Goal: Transaction & Acquisition: Download file/media

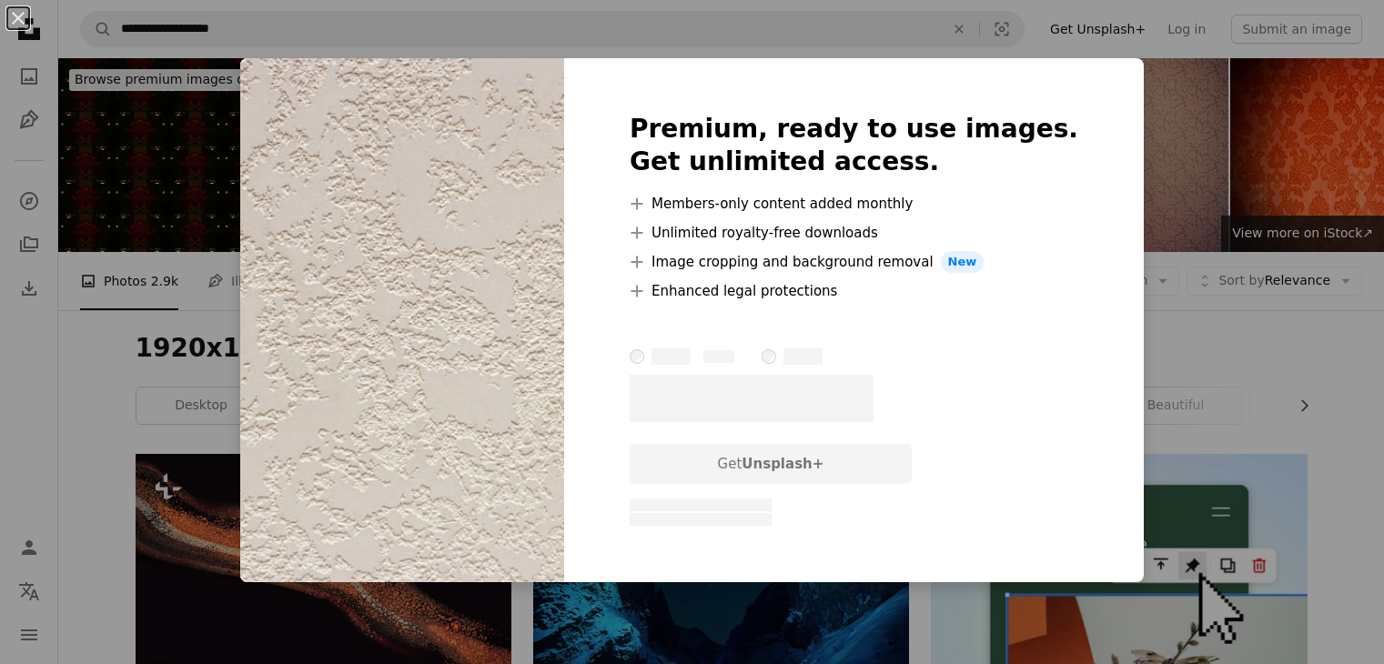
scroll to position [6642, 0]
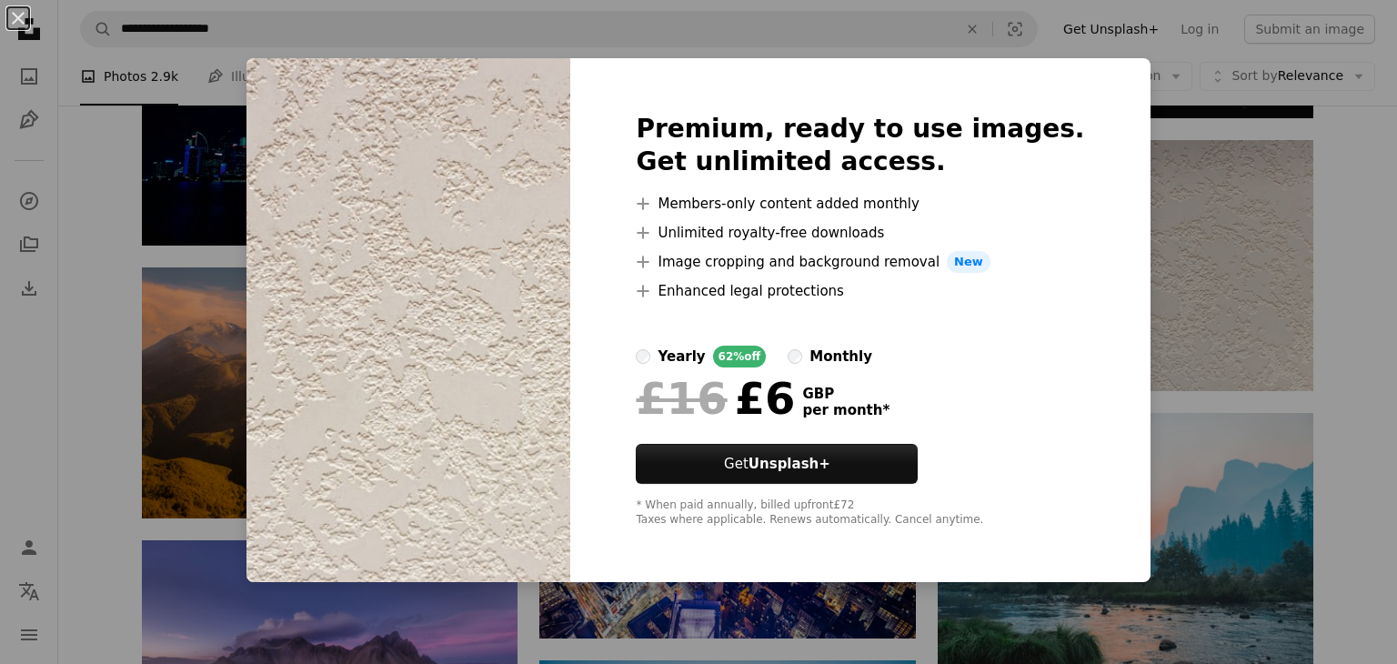
click at [1175, 296] on div "An X shape Premium, ready to use images. Get unlimited access. A plus sign Memb…" at bounding box center [698, 332] width 1397 height 664
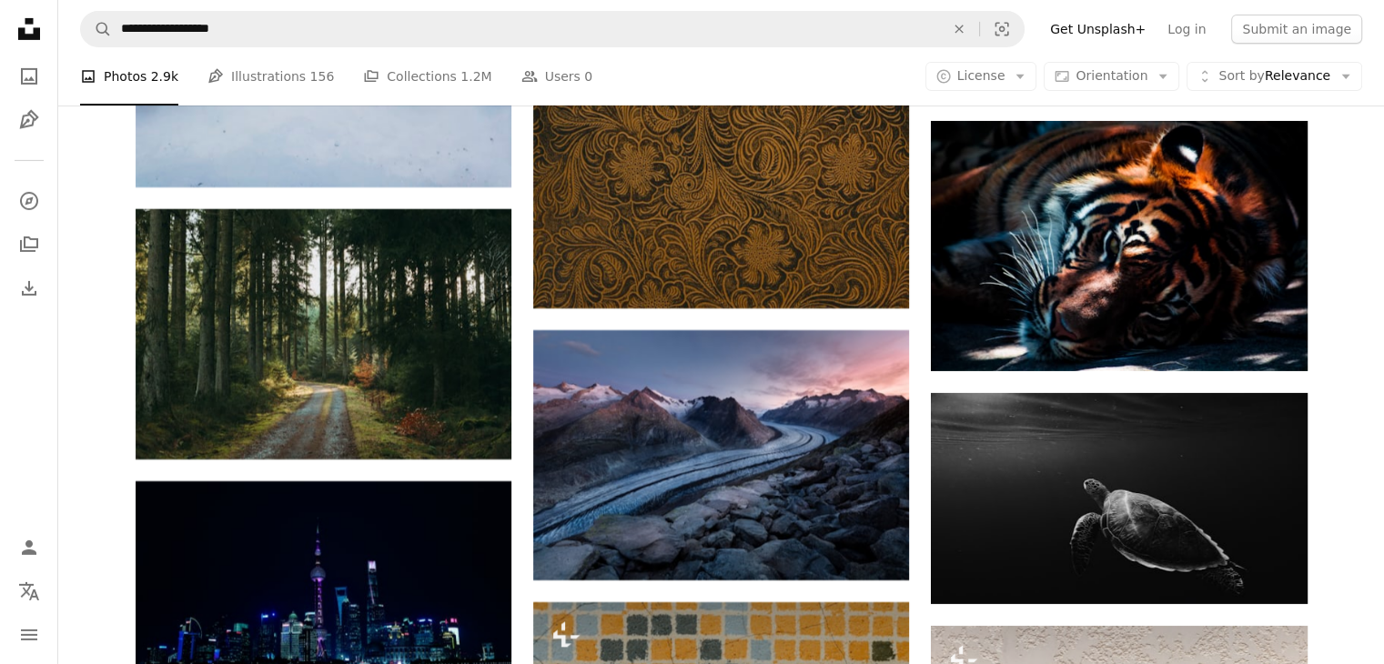
scroll to position [6005, 0]
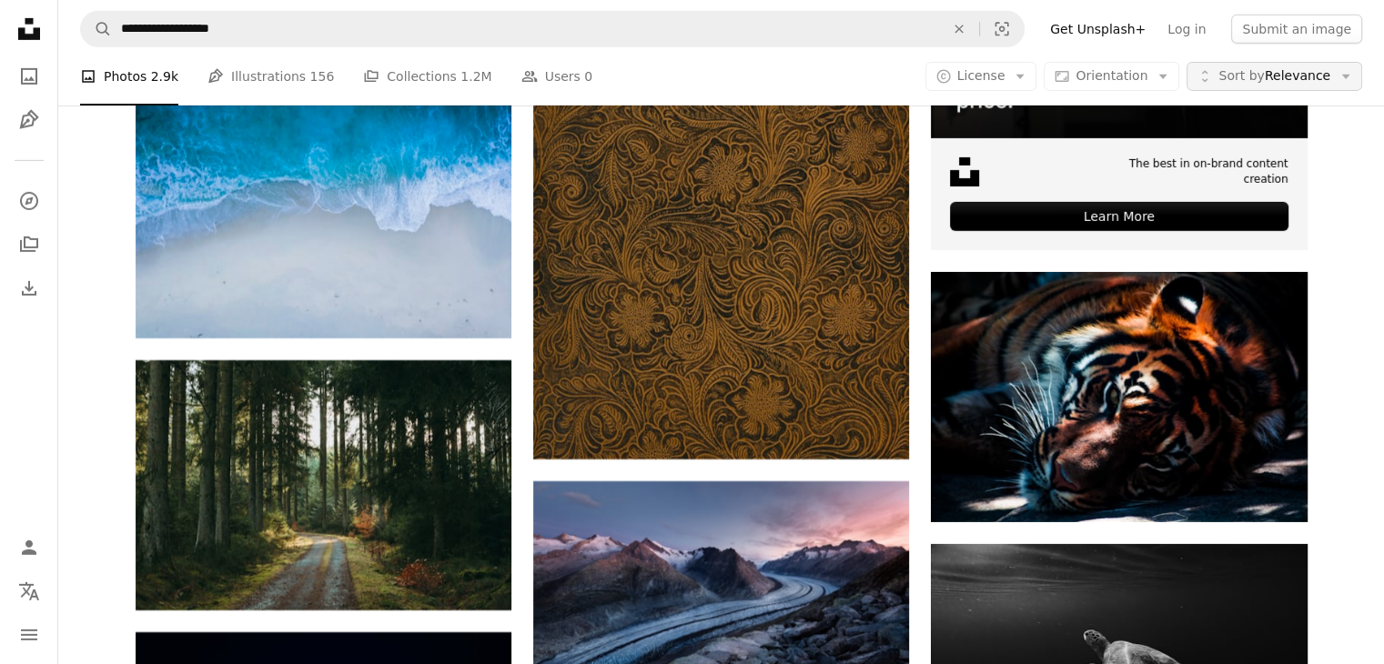
click at [1248, 88] on button "Unfold Sort by Relevance Arrow down" at bounding box center [1274, 76] width 176 height 29
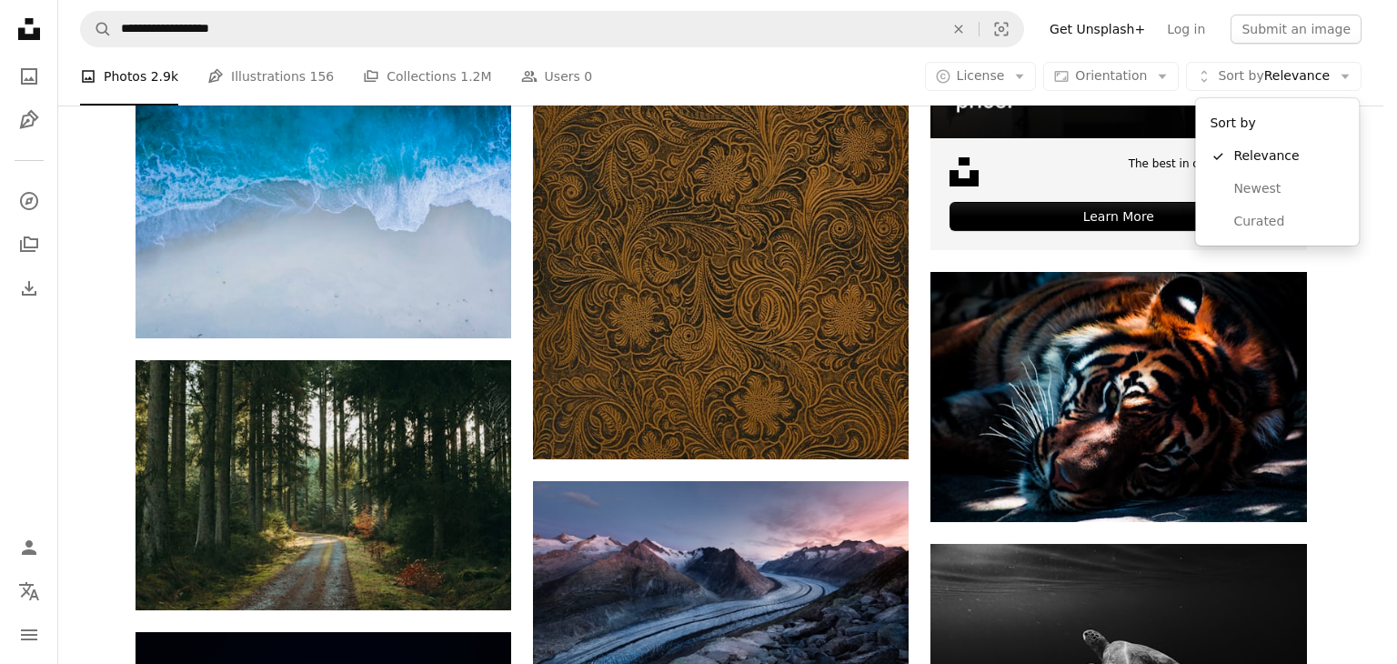
click at [1383, 322] on html "**********" at bounding box center [698, 332] width 1397 height 664
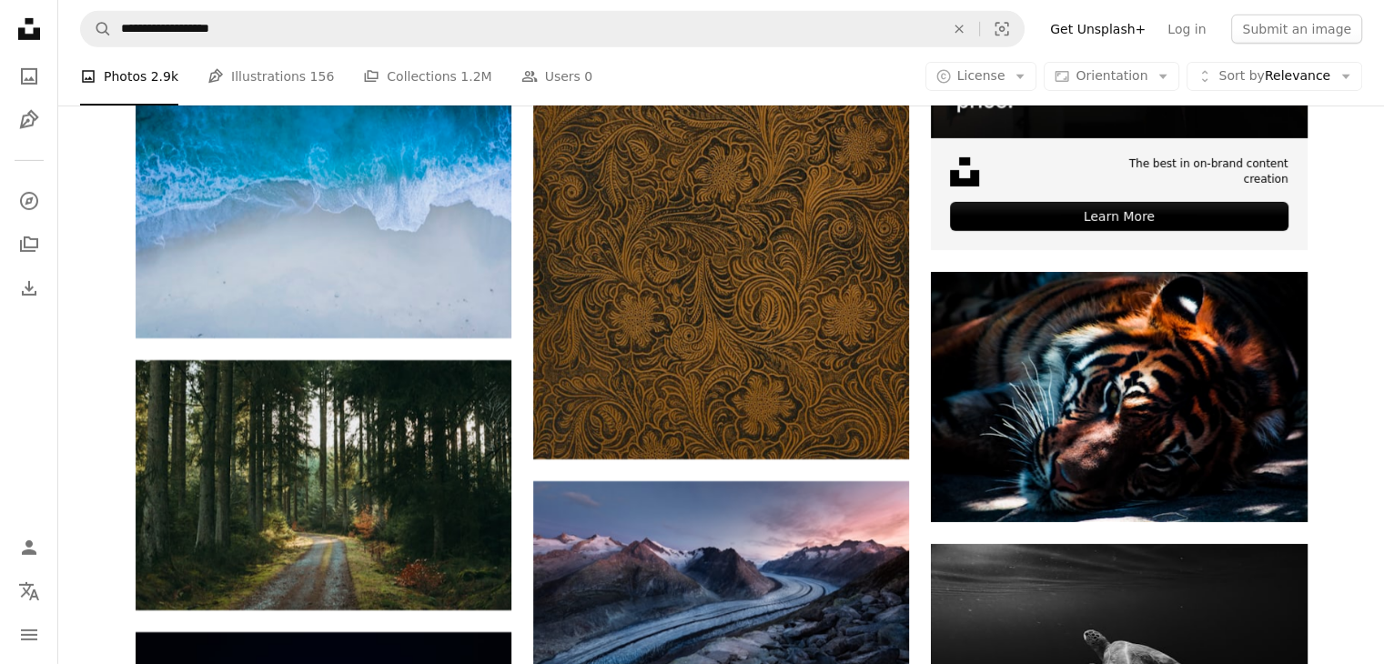
scroll to position [7915, 0]
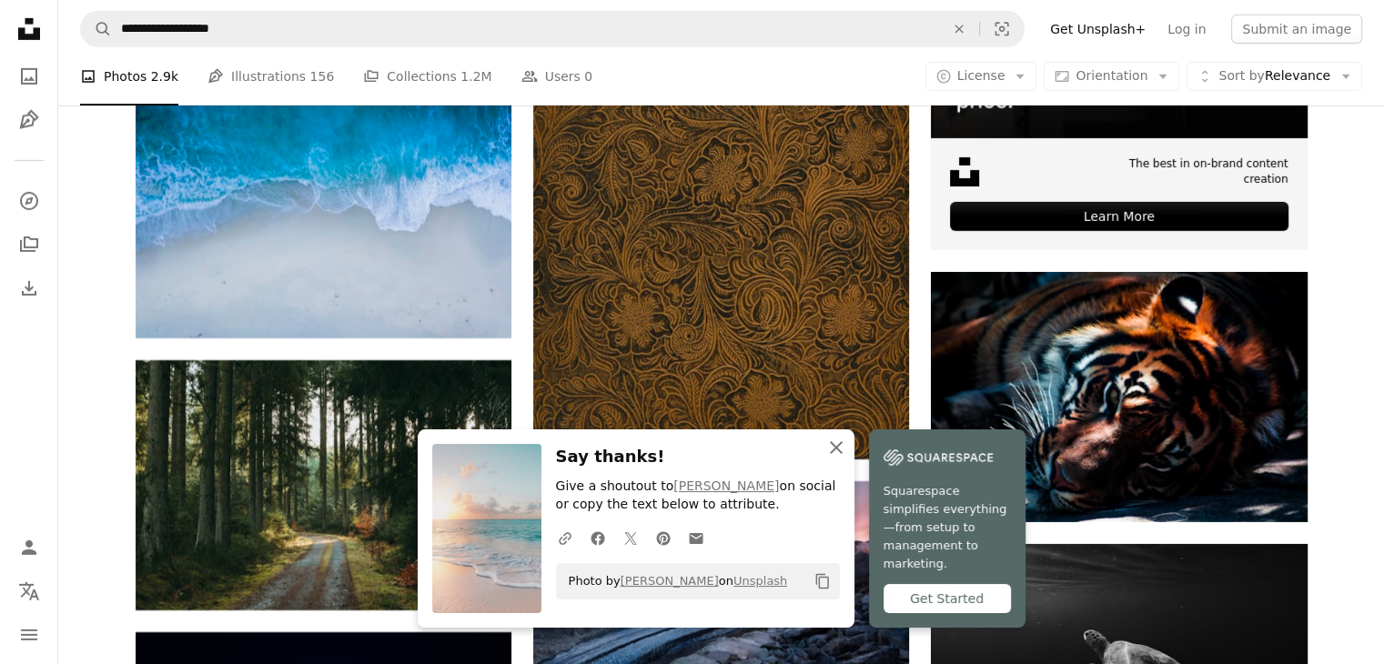
click at [843, 459] on icon "An X shape" at bounding box center [836, 448] width 22 height 22
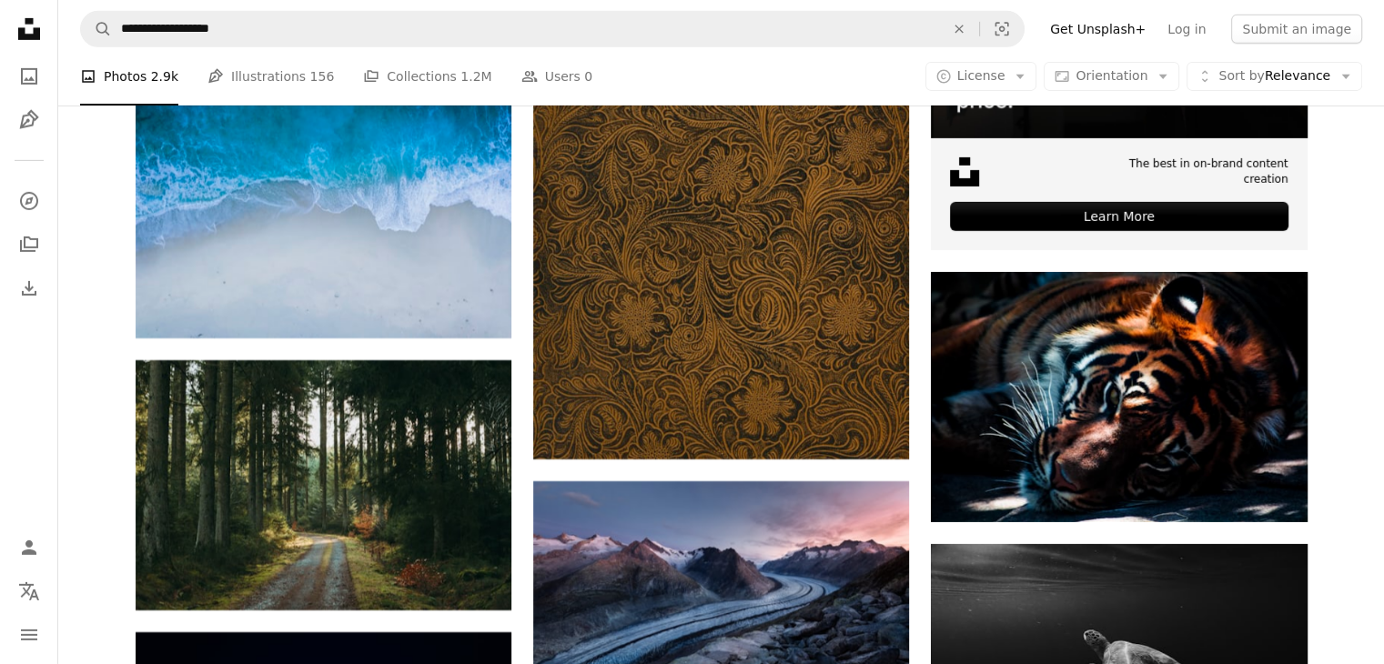
scroll to position [22109, 0]
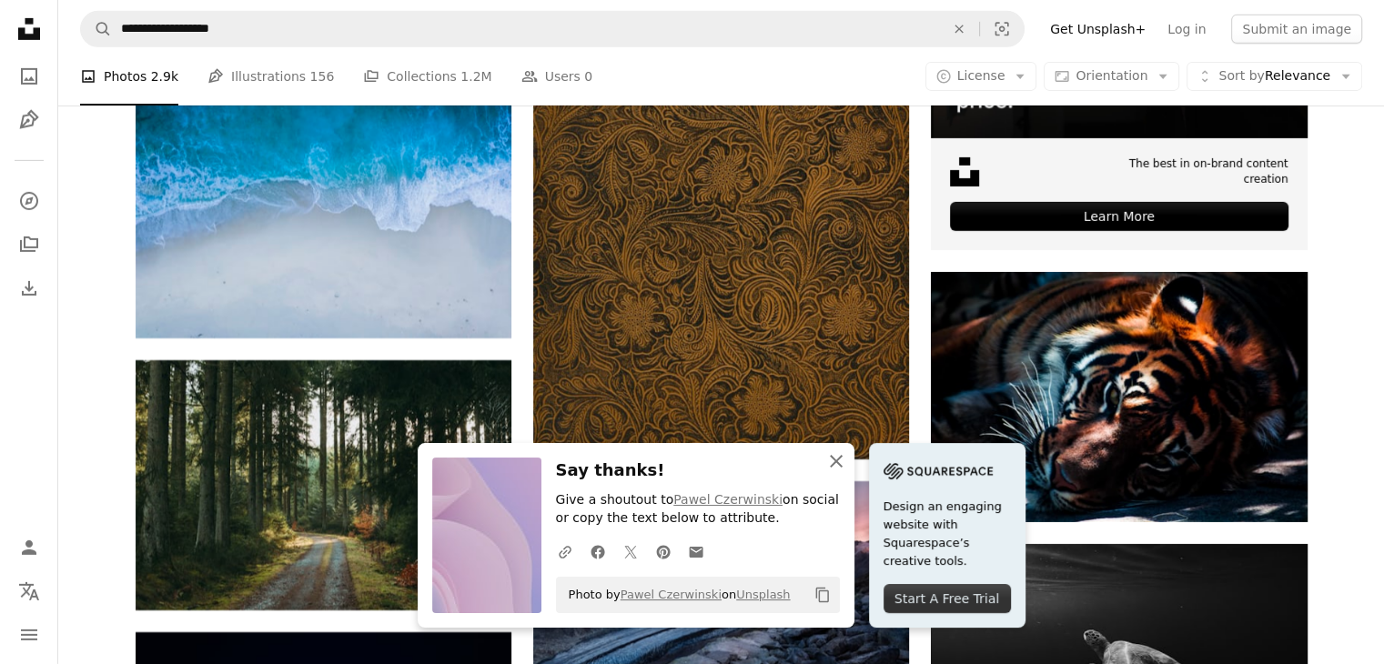
drag, startPoint x: 832, startPoint y: 463, endPoint x: 859, endPoint y: 386, distance: 81.7
click at [832, 463] on icon "An X shape" at bounding box center [836, 461] width 22 height 22
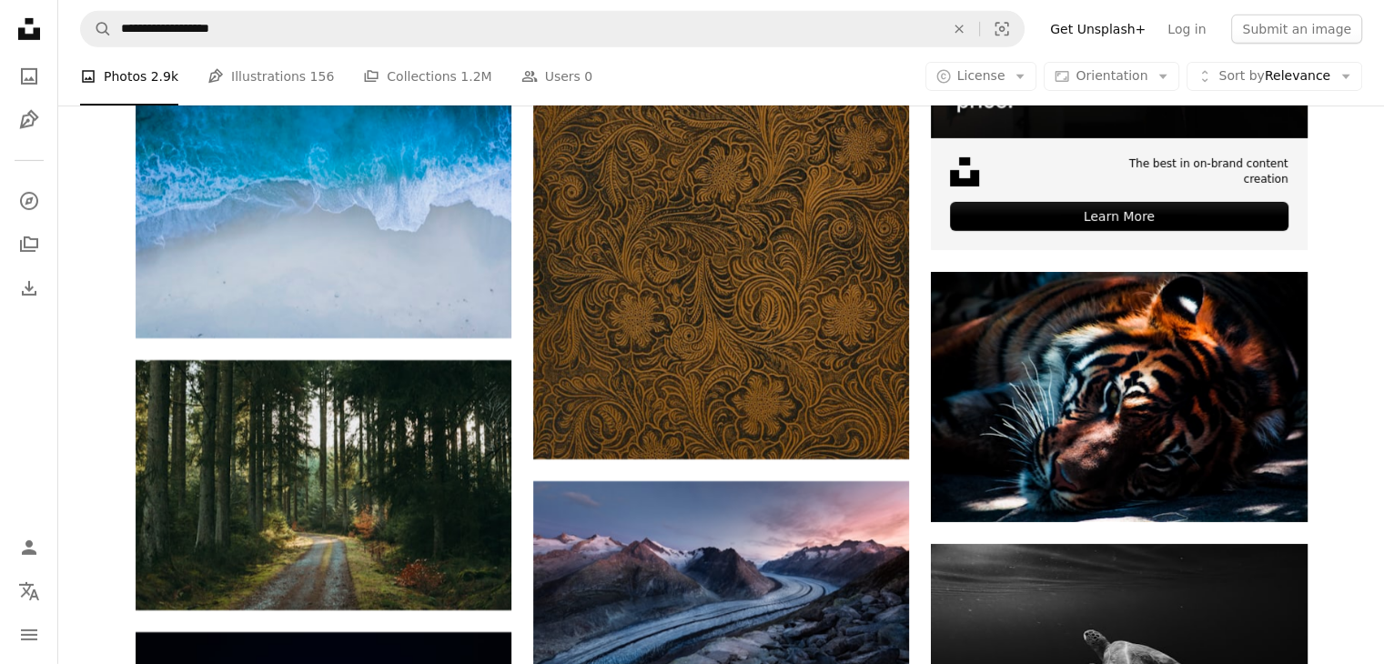
scroll to position [33481, 0]
click at [1142, 72] on span "Orientation" at bounding box center [1111, 75] width 72 height 15
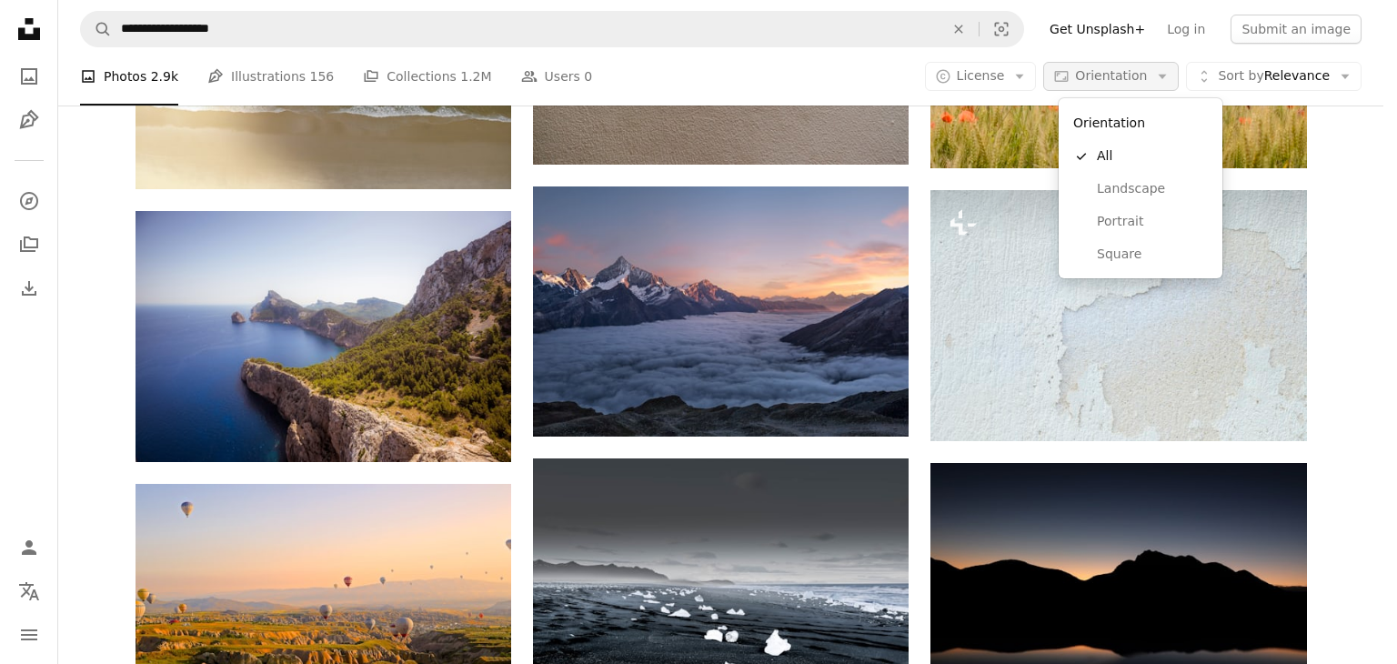
click at [1142, 72] on span "Orientation" at bounding box center [1111, 75] width 72 height 15
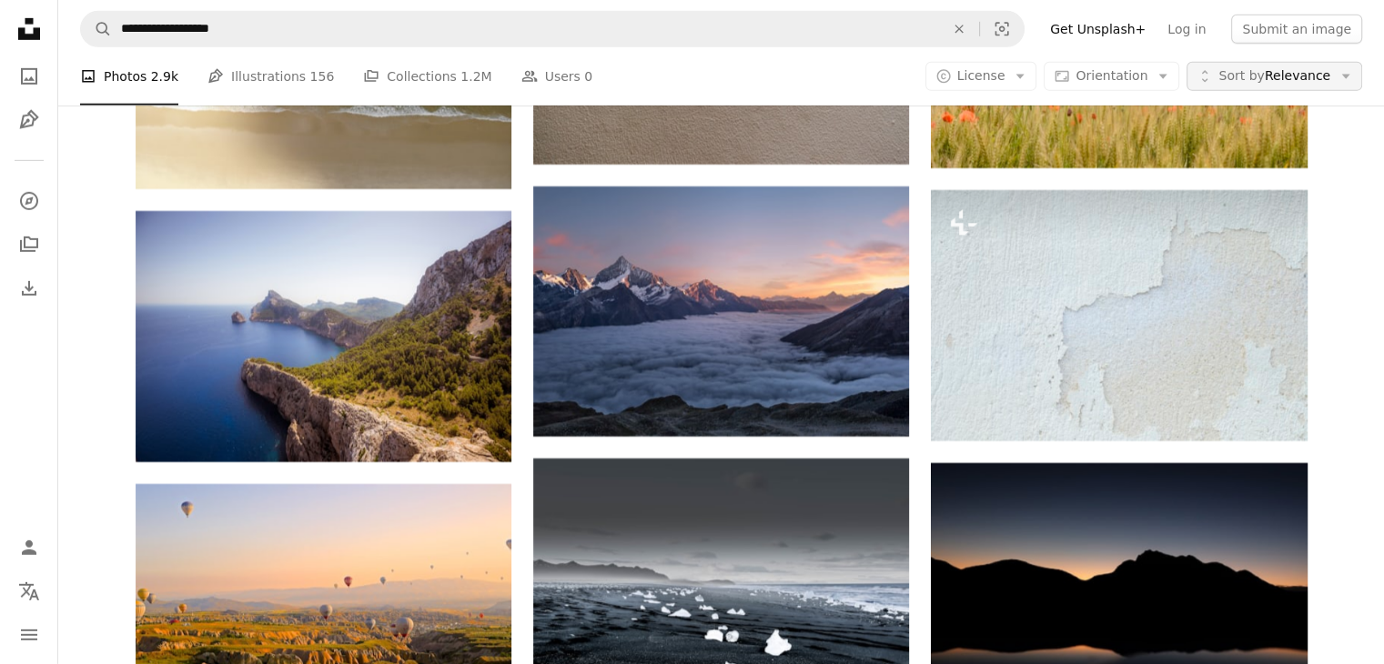
click at [1228, 77] on span "Sort by" at bounding box center [1240, 75] width 45 height 15
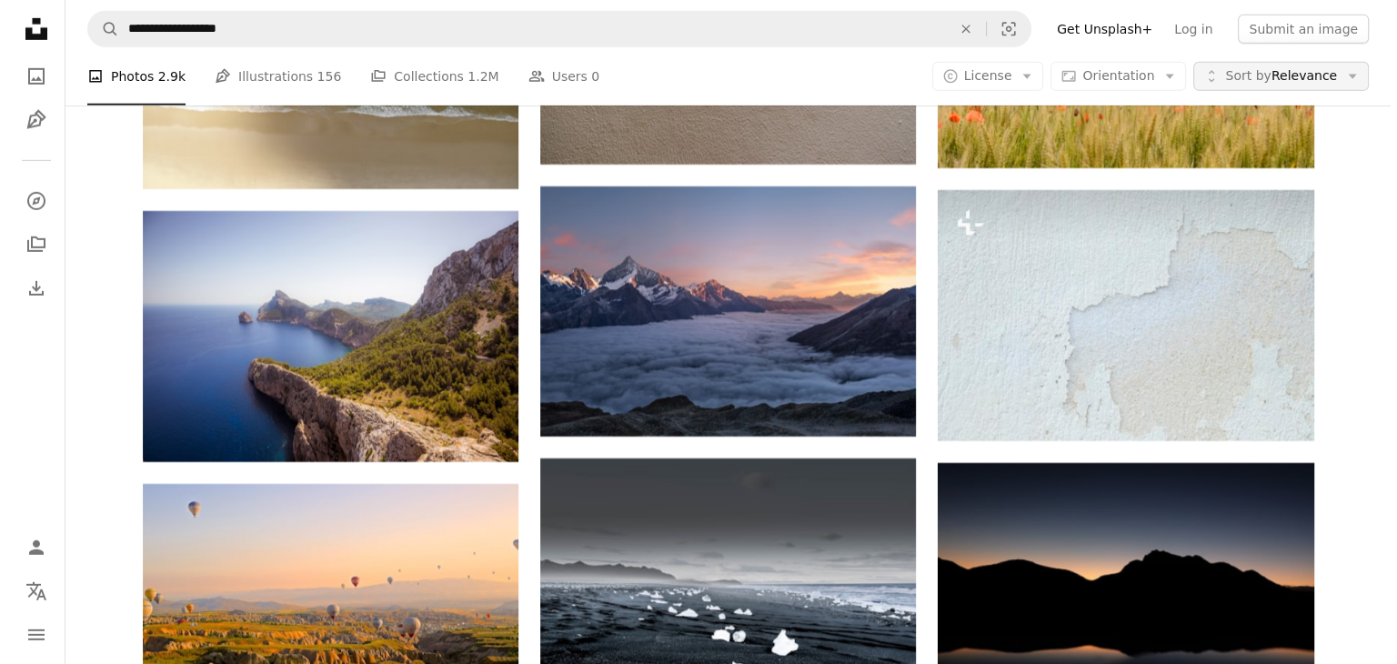
scroll to position [0, 0]
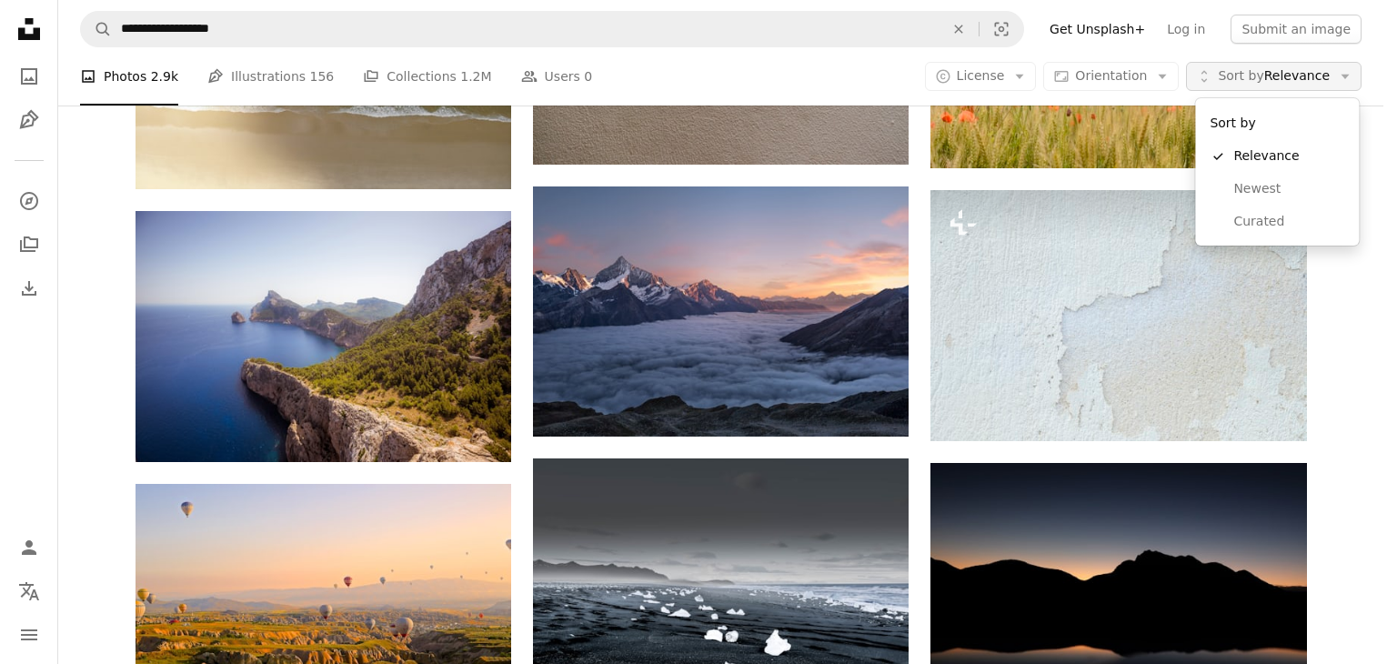
click at [1236, 81] on span "Sort by" at bounding box center [1240, 75] width 45 height 15
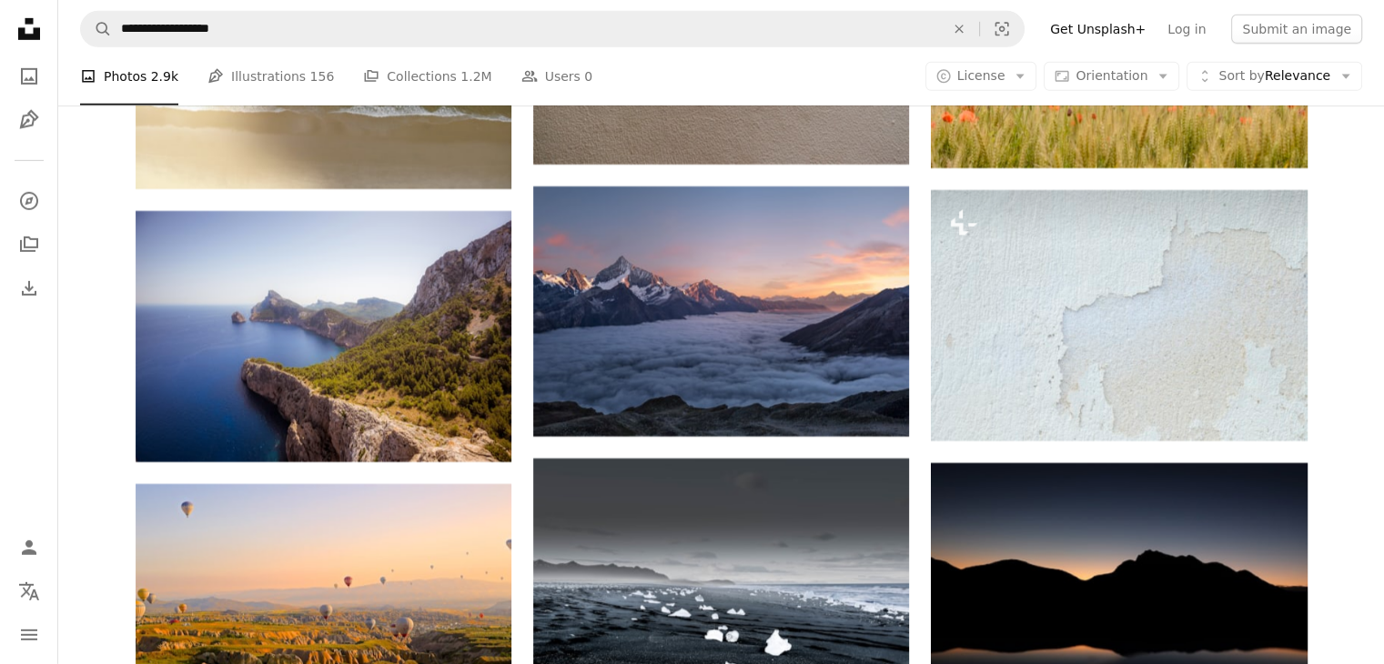
scroll to position [55214, 0]
